Goal: Navigation & Orientation: Go to known website

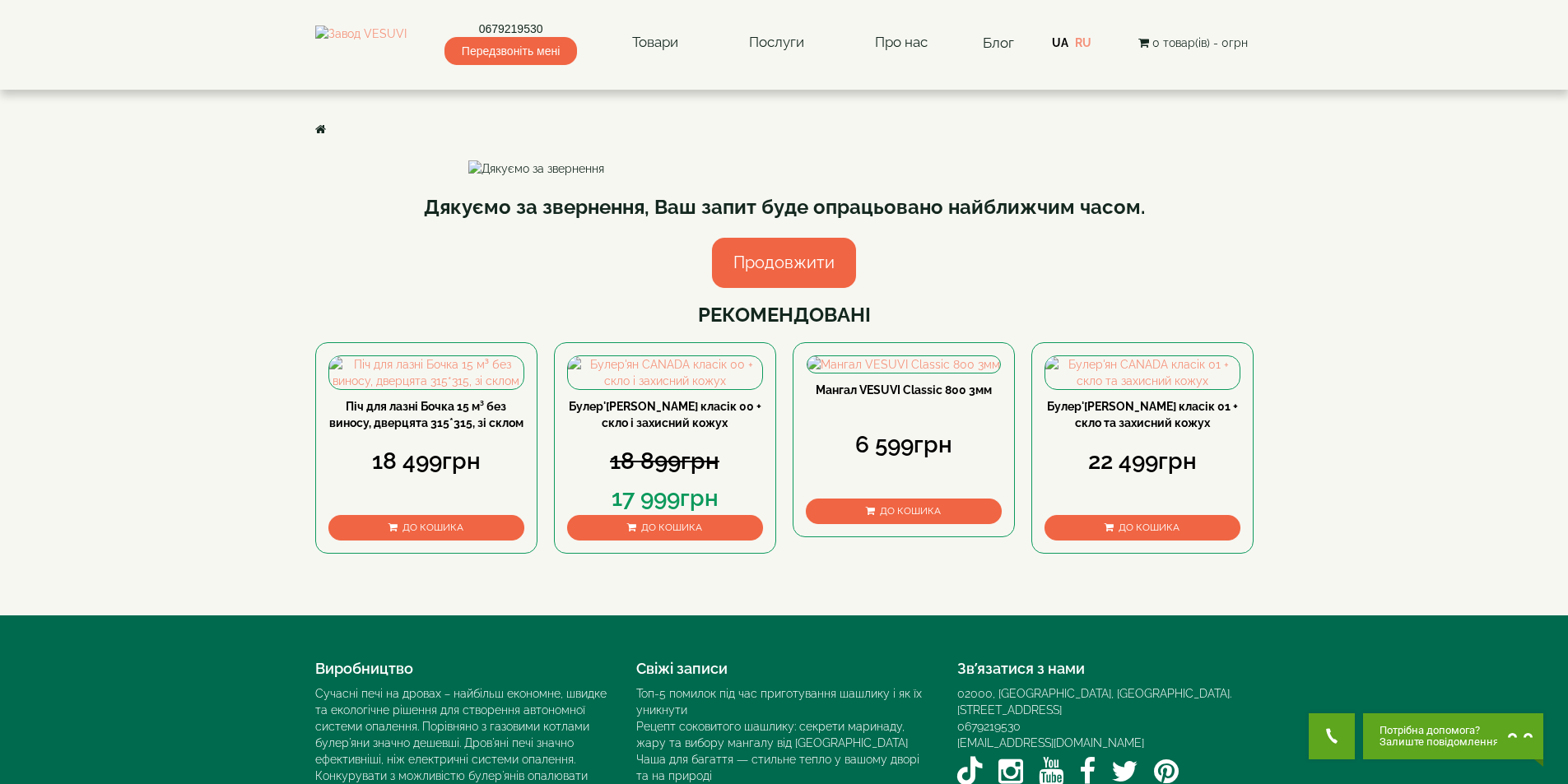
click at [761, 288] on link "Продовжити" at bounding box center [784, 262] width 144 height 50
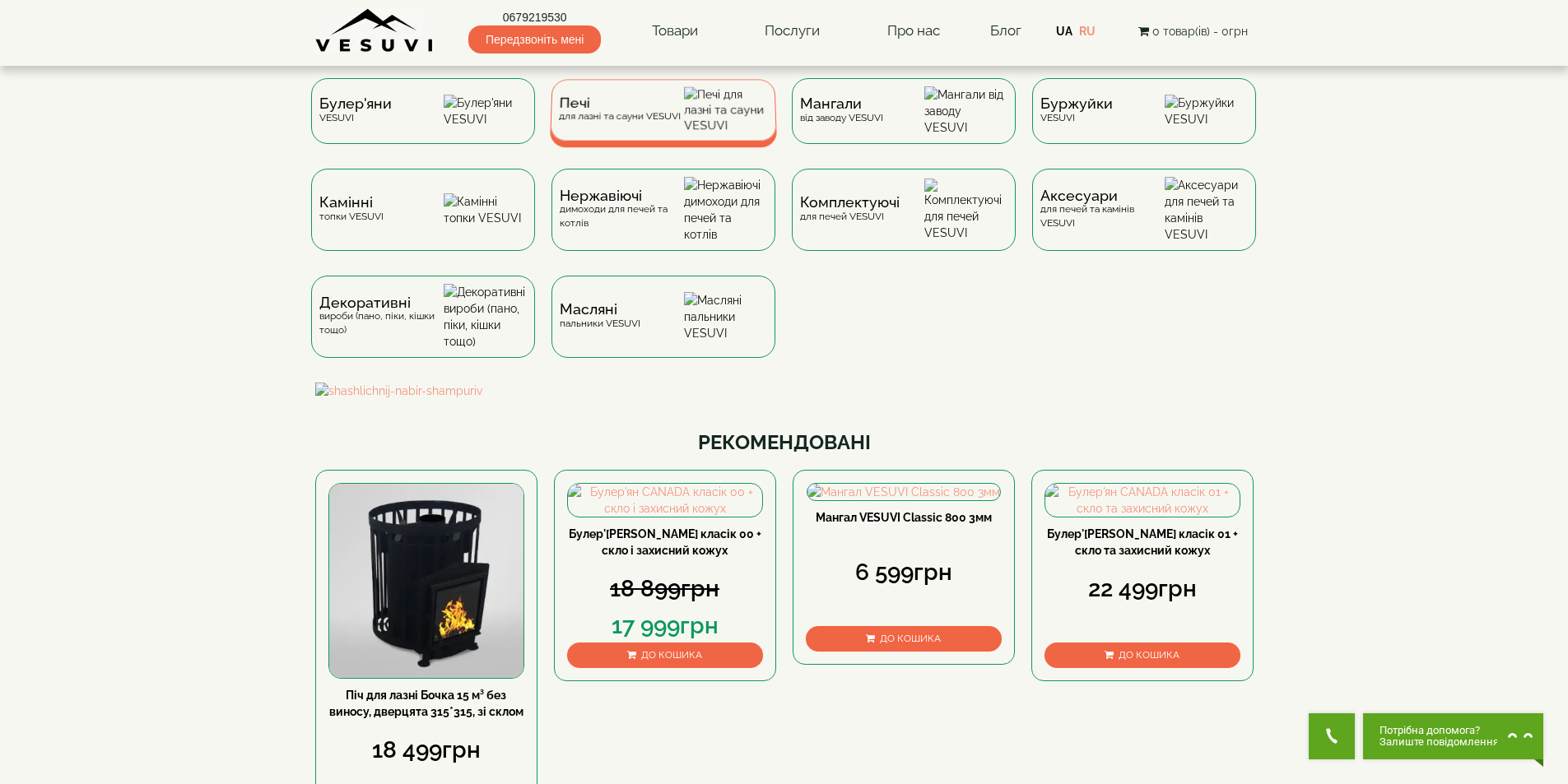
click at [623, 132] on div "Печі для лазні та сауни VESUVI" at bounding box center [663, 110] width 227 height 62
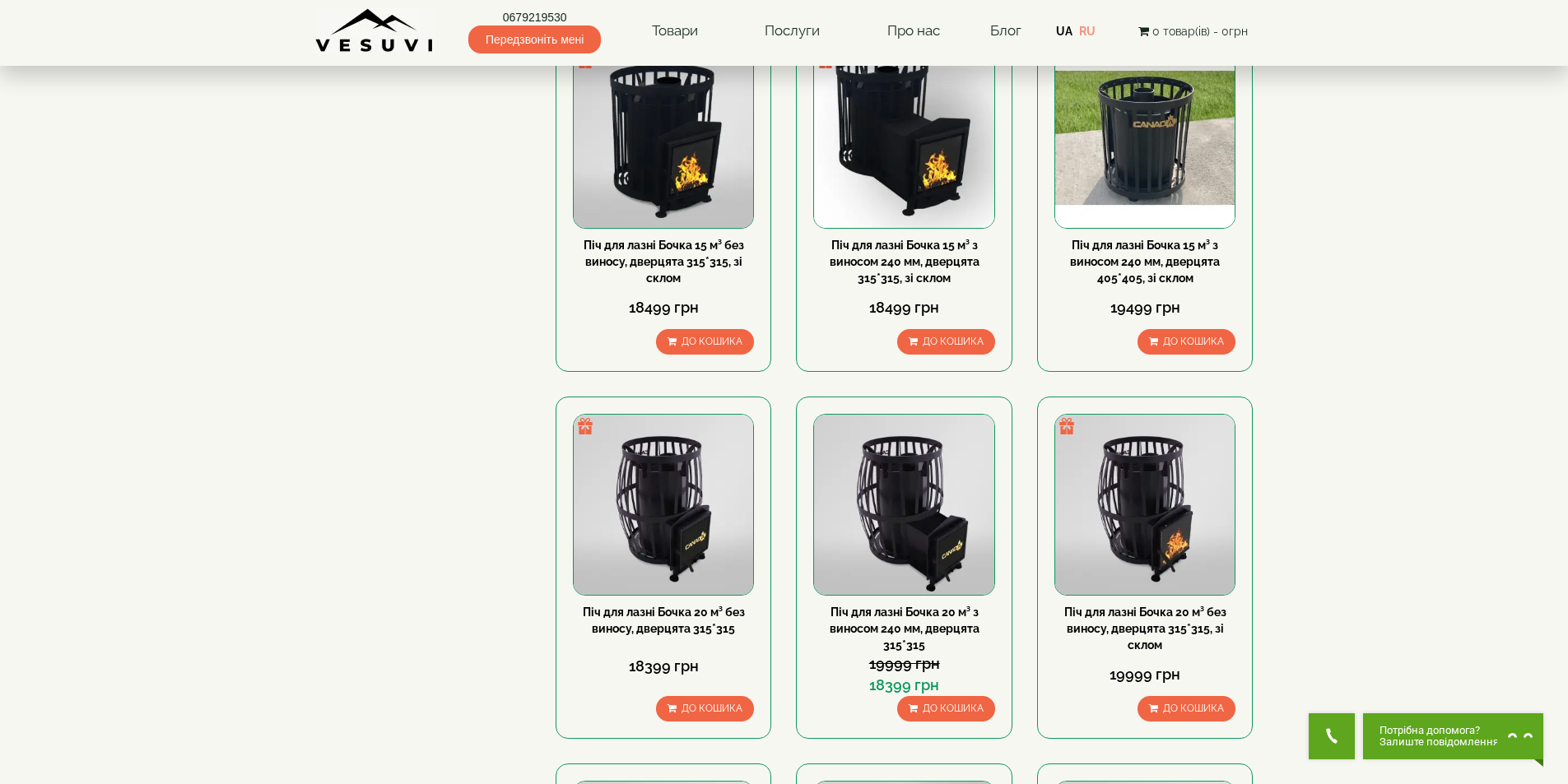
scroll to position [494, 0]
